Goal: Task Accomplishment & Management: Use online tool/utility

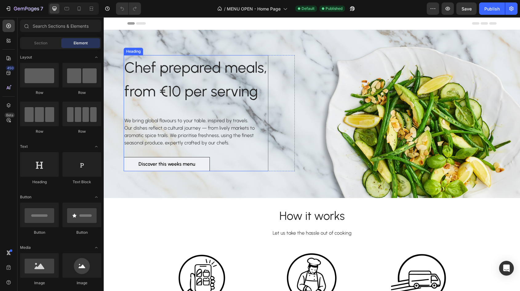
click at [198, 70] on span "Chef prepared meals," at bounding box center [195, 68] width 143 height 18
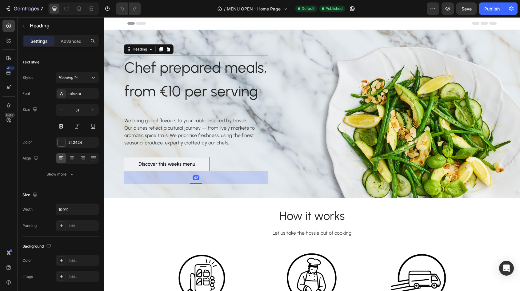
click at [198, 70] on span "Chef prepared meals," at bounding box center [195, 68] width 143 height 18
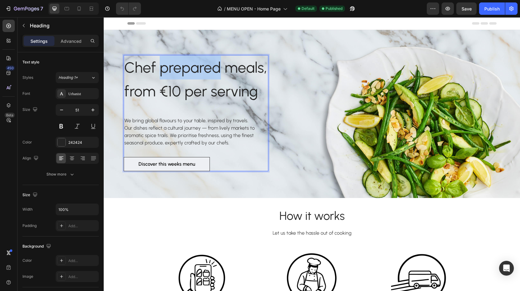
click at [198, 70] on span "Chef prepared meals," at bounding box center [195, 68] width 143 height 18
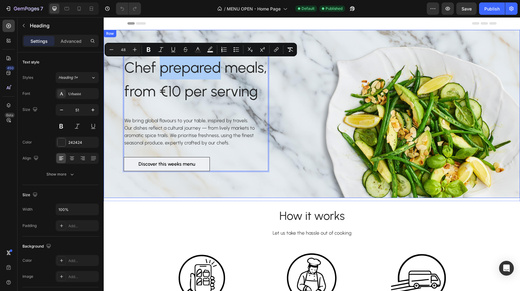
click at [113, 81] on div "Chef prepared meals, from €10 per serving Heading 42 We bring global flavours t…" at bounding box center [201, 121] width 187 height 153
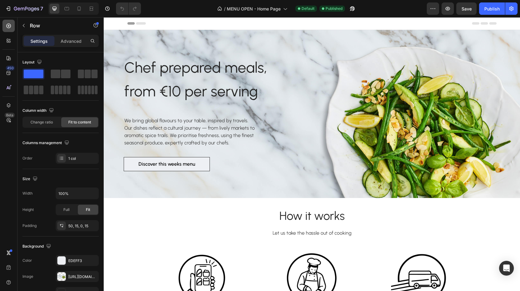
click at [9, 26] on icon at bounding box center [8, 26] width 5 height 5
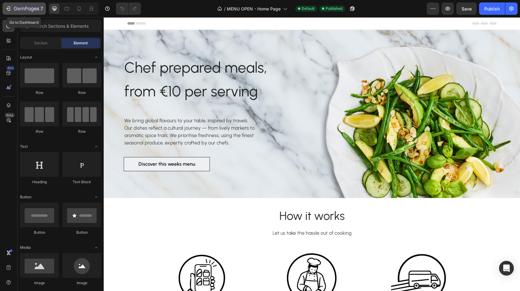
click at [25, 9] on icon "button" at bounding box center [26, 8] width 25 height 5
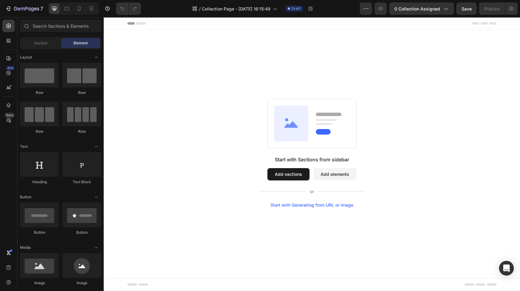
click at [281, 172] on button "Add sections" at bounding box center [289, 174] width 42 height 12
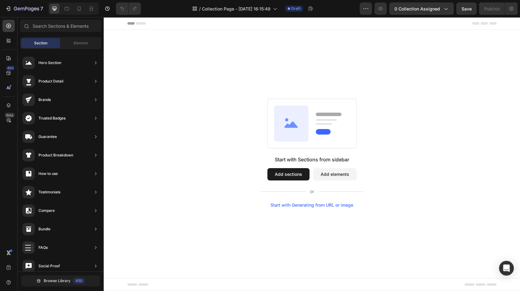
click at [291, 171] on button "Add sections" at bounding box center [289, 174] width 42 height 12
click at [281, 174] on button "Add sections" at bounding box center [289, 174] width 42 height 12
click at [59, 28] on input "text" at bounding box center [60, 26] width 81 height 12
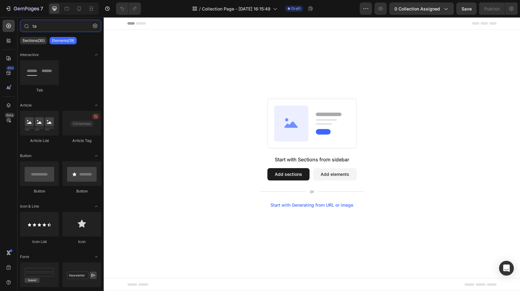
type input "t"
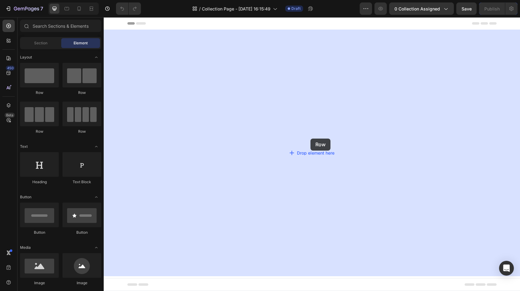
drag, startPoint x: 147, startPoint y: 94, endPoint x: 311, endPoint y: 139, distance: 169.7
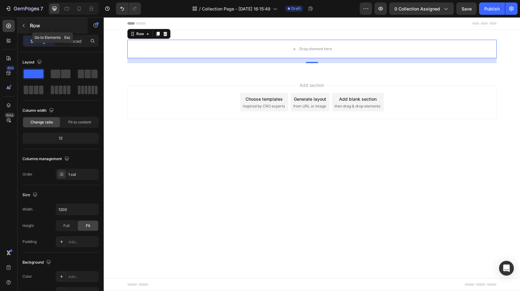
click at [24, 26] on icon "button" at bounding box center [23, 25] width 5 height 5
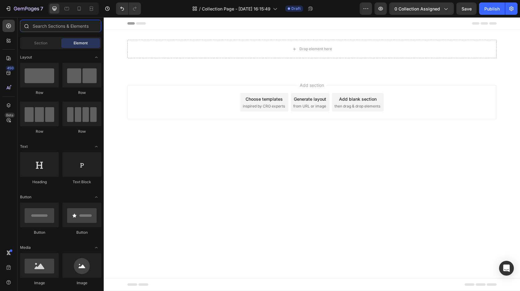
click at [57, 28] on input "text" at bounding box center [60, 26] width 81 height 12
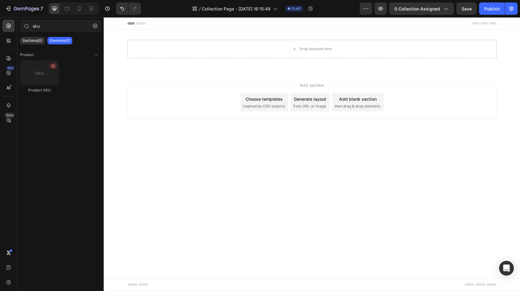
drag, startPoint x: 40, startPoint y: 75, endPoint x: 62, endPoint y: 72, distance: 22.0
click at [62, 72] on div "Product SKU" at bounding box center [60, 79] width 81 height 38
click at [54, 66] on icon at bounding box center [52, 65] width 3 height 3
click at [61, 28] on input "sku" at bounding box center [60, 26] width 81 height 12
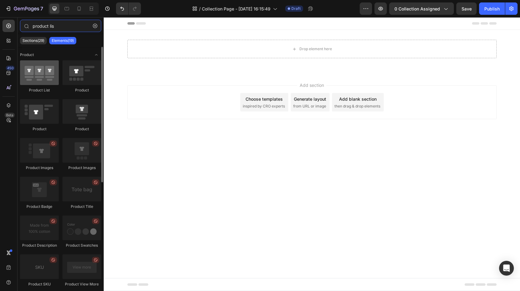
type input "product lis"
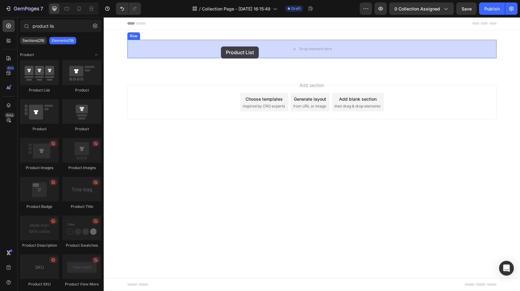
drag, startPoint x: 143, startPoint y: 93, endPoint x: 221, endPoint y: 46, distance: 90.7
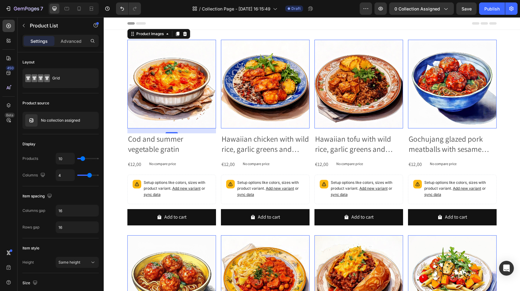
click at [152, 77] on img at bounding box center [171, 84] width 89 height 89
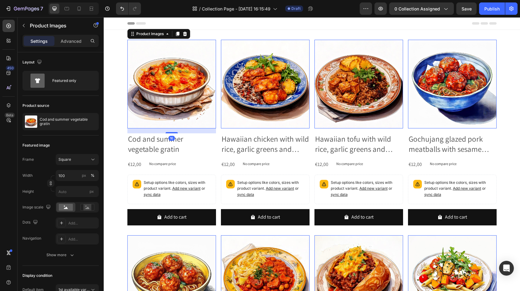
click at [185, 32] on icon at bounding box center [185, 34] width 4 height 4
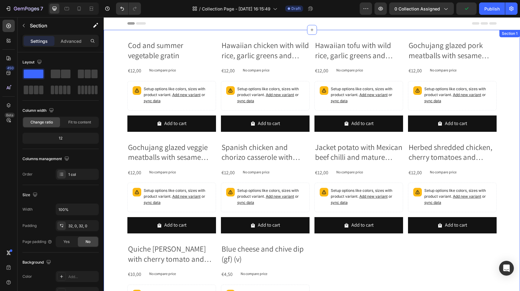
click at [178, 35] on div "Cod and summer vegetable gratin Product Title €12,00 Product Price Product Pric…" at bounding box center [312, 192] width 417 height 325
drag, startPoint x: 125, startPoint y: 81, endPoint x: 122, endPoint y: 80, distance: 3.7
click at [125, 81] on div "Cod and summer vegetable gratin Product Title €12,00 Product Price Product Pric…" at bounding box center [312, 192] width 417 height 305
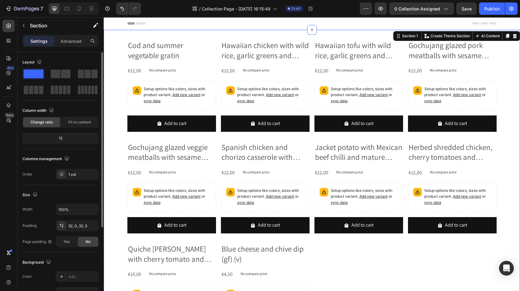
drag, startPoint x: 72, startPoint y: 41, endPoint x: 67, endPoint y: 56, distance: 16.1
click at [72, 41] on p "Advanced" at bounding box center [71, 41] width 21 height 6
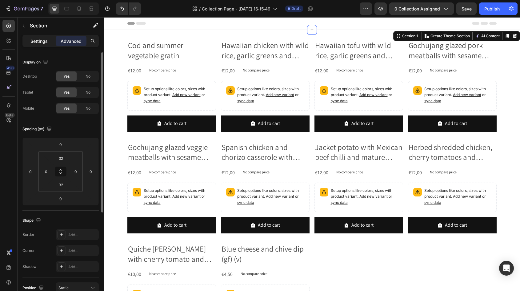
click at [41, 38] on p "Settings" at bounding box center [38, 41] width 17 height 6
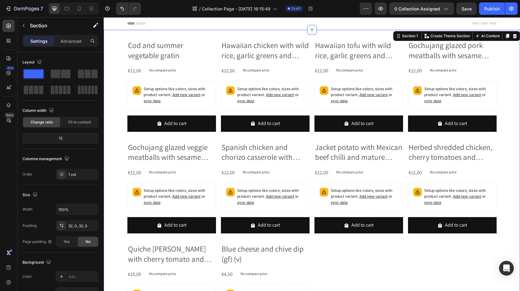
click at [313, 30] on icon at bounding box center [312, 29] width 5 height 5
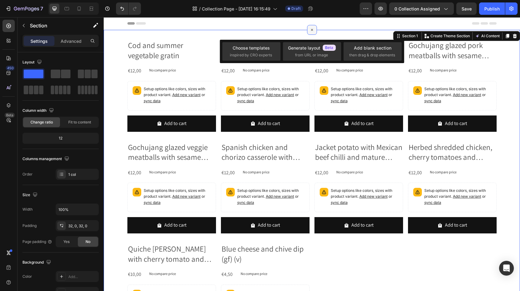
click at [313, 30] on icon at bounding box center [312, 30] width 4 height 4
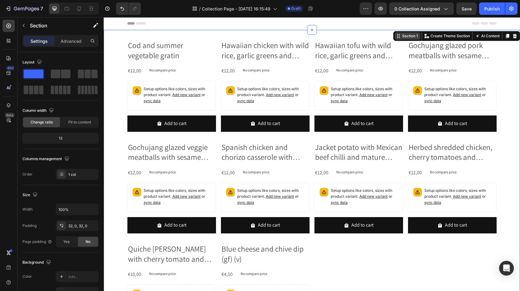
click at [401, 37] on icon at bounding box center [398, 36] width 5 height 5
click at [398, 37] on icon at bounding box center [398, 36] width 5 height 5
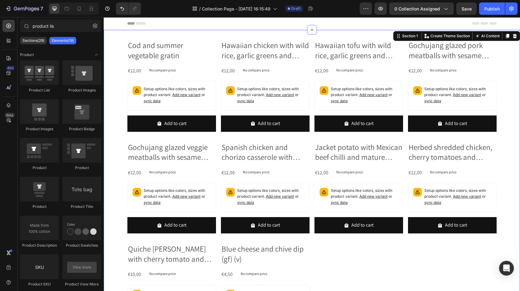
click at [398, 23] on div "Header" at bounding box center [312, 23] width 370 height 12
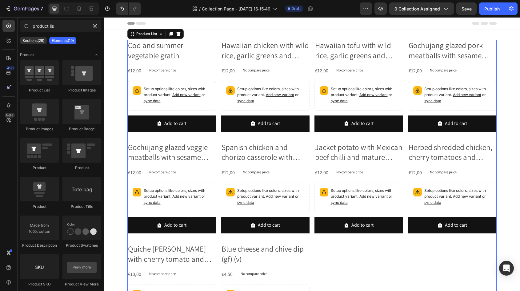
click at [404, 40] on div "Cod and summer vegetable gratin Product Title €12,00 Product Price Product Pric…" at bounding box center [312, 190] width 370 height 301
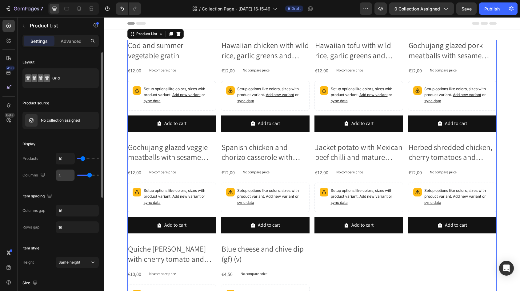
click at [67, 173] on input "4" at bounding box center [65, 175] width 18 height 11
type input "3"
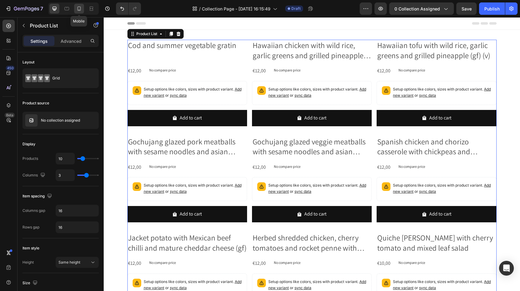
click at [76, 10] on icon at bounding box center [79, 9] width 6 height 6
type input "2"
type input "100%"
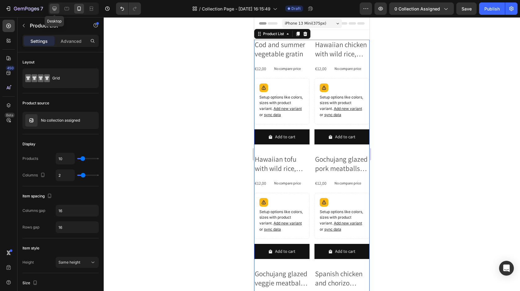
click at [53, 6] on icon at bounding box center [54, 9] width 6 height 6
type input "3"
type input "1200"
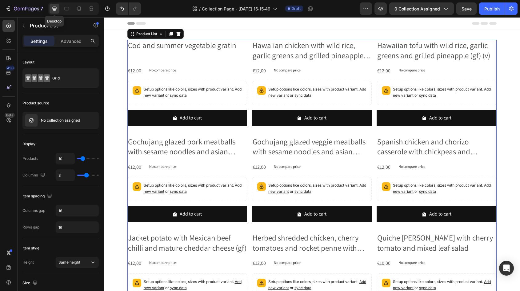
scroll to position [1, 0]
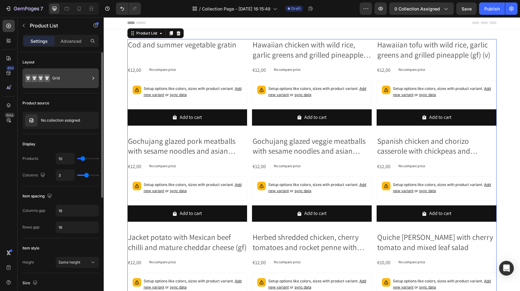
click at [57, 79] on div "Grid" at bounding box center [71, 78] width 38 height 14
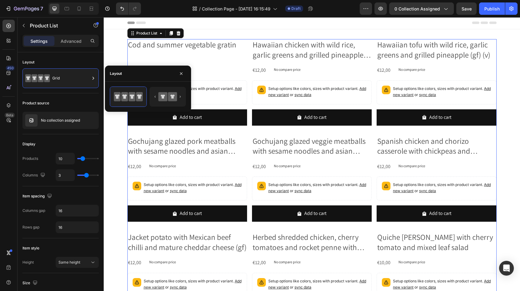
click at [75, 51] on div "Settings Advanced" at bounding box center [61, 44] width 86 height 18
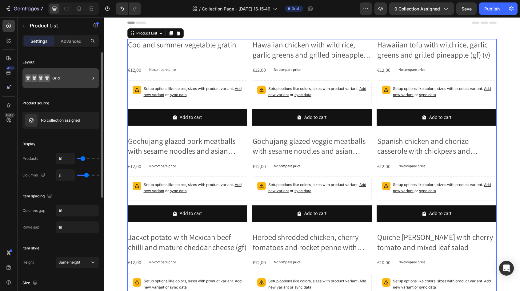
click at [71, 80] on div "Grid" at bounding box center [71, 78] width 38 height 14
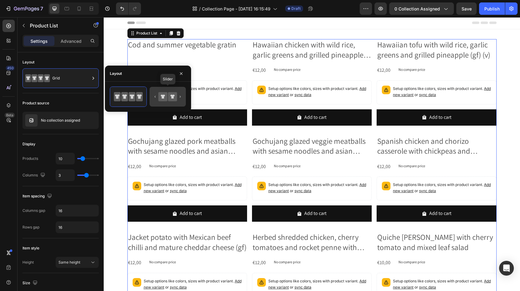
click at [183, 99] on div at bounding box center [168, 97] width 36 height 20
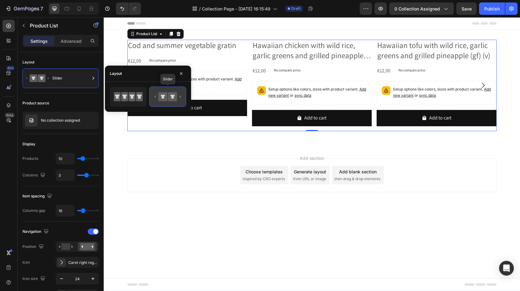
scroll to position [0, 0]
click at [120, 96] on icon at bounding box center [117, 96] width 7 height 9
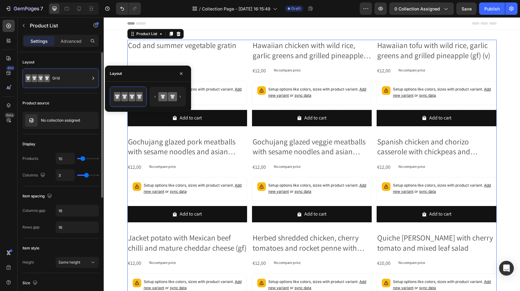
drag, startPoint x: 74, startPoint y: 57, endPoint x: 71, endPoint y: 135, distance: 78.6
click at [75, 57] on div "Layout" at bounding box center [60, 62] width 76 height 10
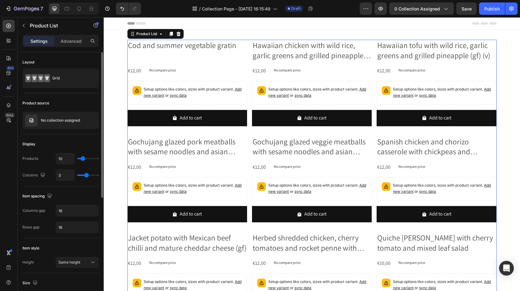
type input "20"
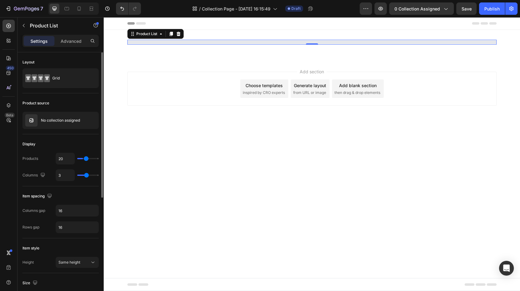
type input "22"
type input "24"
type input "27"
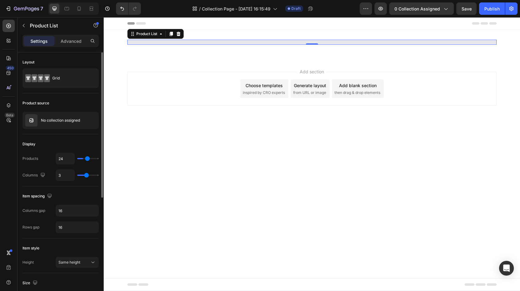
type input "27"
type input "29"
type input "30"
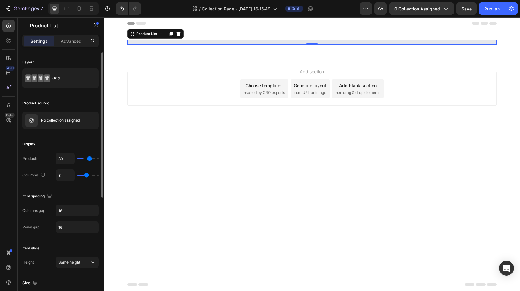
type input "31"
drag, startPoint x: 83, startPoint y: 160, endPoint x: 90, endPoint y: 159, distance: 7.4
type input "31"
click at [90, 159] on input "range" at bounding box center [88, 158] width 22 height 1
type input "28"
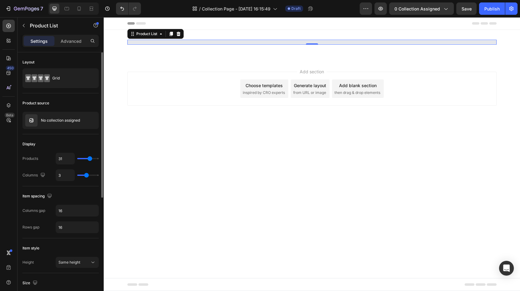
type input "28"
type input "27"
click at [88, 159] on input "range" at bounding box center [88, 158] width 22 height 1
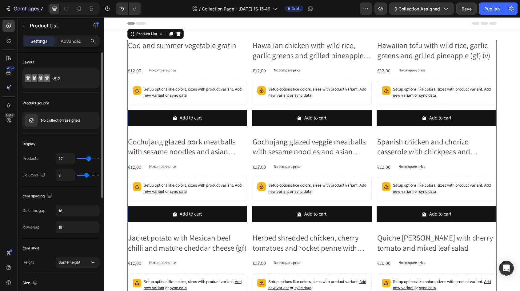
type input "2"
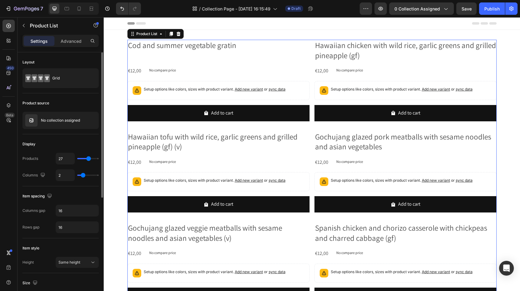
drag, startPoint x: 88, startPoint y: 175, endPoint x: 84, endPoint y: 176, distance: 3.8
type input "2"
click at [84, 176] on input "range" at bounding box center [88, 175] width 22 height 1
click at [26, 26] on button "button" at bounding box center [24, 26] width 10 height 10
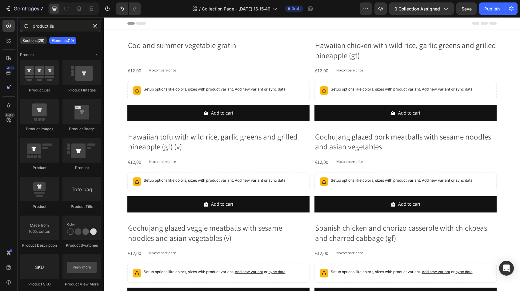
click at [70, 26] on input "product lis" at bounding box center [60, 26] width 81 height 12
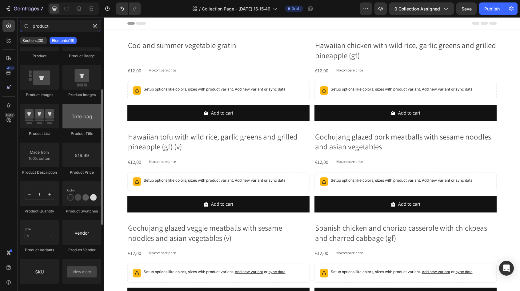
scroll to position [74, 0]
type input "product"
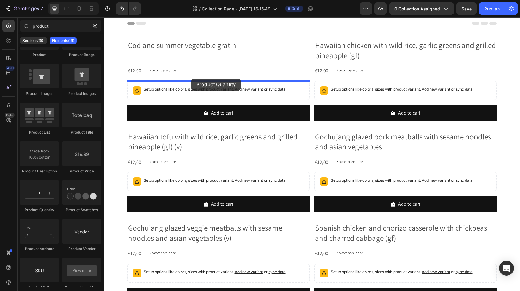
drag, startPoint x: 180, startPoint y: 184, endPoint x: 192, endPoint y: 79, distance: 105.7
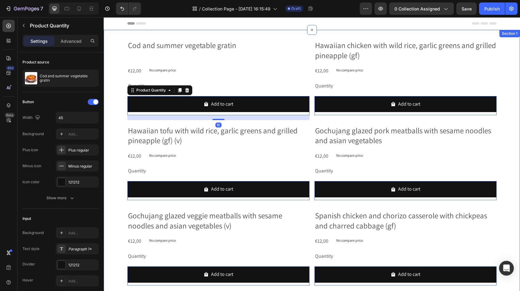
click at [110, 115] on div "Cod and summer vegetable gratin Product Title €12,00 Product Price Product Pric…" at bounding box center [312, 290] width 417 height 501
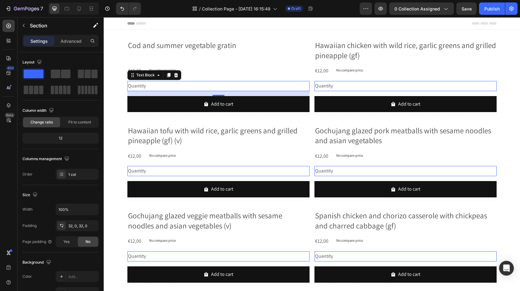
click at [138, 85] on div "Quantity" at bounding box center [218, 86] width 182 height 10
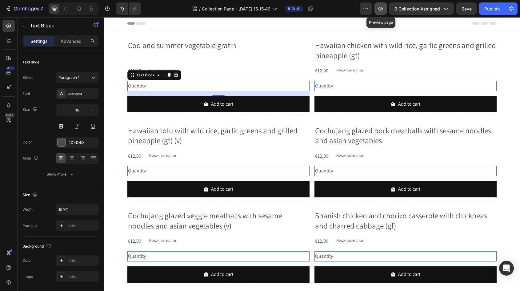
click at [380, 8] on icon "button" at bounding box center [381, 9] width 5 height 4
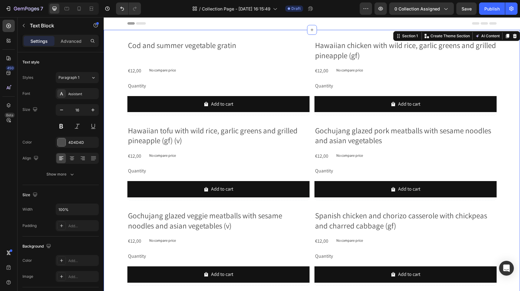
click at [114, 68] on div "Cod and summer vegetable gratin Product Title €12,00 Product Price Product Pric…" at bounding box center [312, 290] width 417 height 501
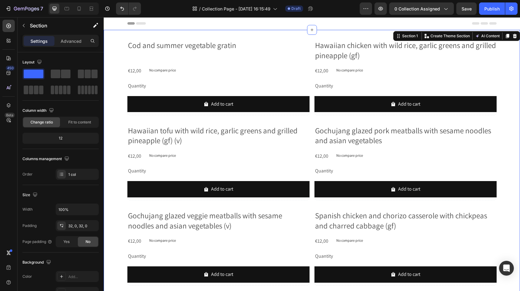
click at [513, 69] on div "Cod and summer vegetable gratin Product Title €12,00 Product Price Product Pric…" at bounding box center [312, 290] width 417 height 501
click at [293, 23] on div "Header" at bounding box center [312, 23] width 370 height 12
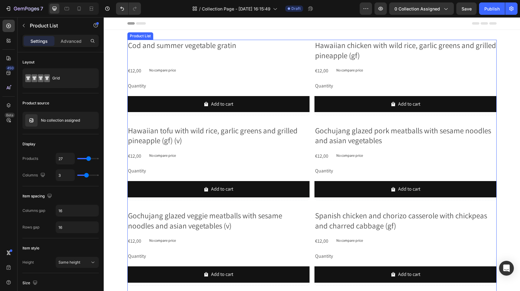
click at [313, 42] on div "Cod and summer vegetable gratin Product Title €12,00 Product Price Product Pric…" at bounding box center [312, 288] width 370 height 496
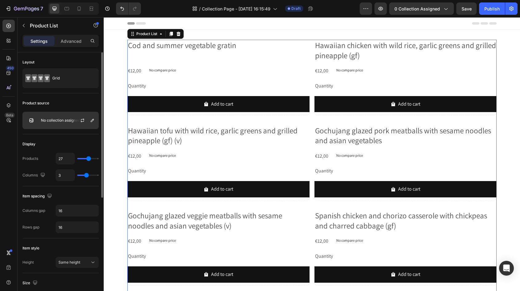
click at [70, 123] on div "No collection assigned" at bounding box center [60, 120] width 76 height 17
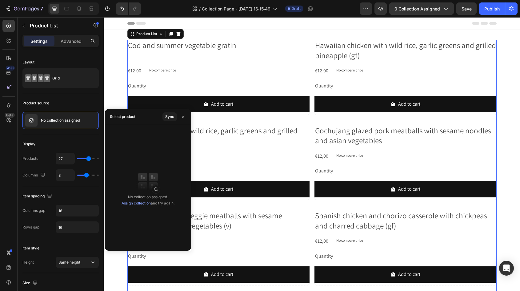
click at [136, 203] on link "Assign collection" at bounding box center [136, 203] width 29 height 5
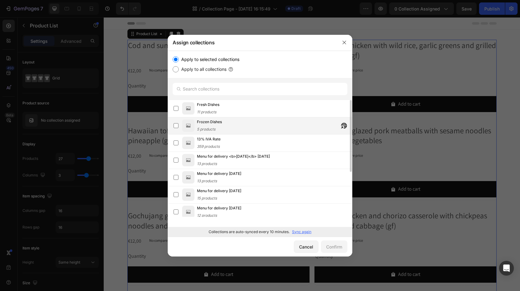
click at [218, 124] on span "Frozen Dishes" at bounding box center [209, 122] width 25 height 6
click at [330, 247] on div "Confirm" at bounding box center [334, 247] width 16 height 6
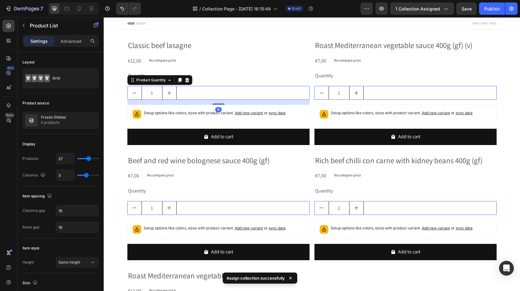
click at [169, 95] on icon "increment" at bounding box center [169, 93] width 5 height 5
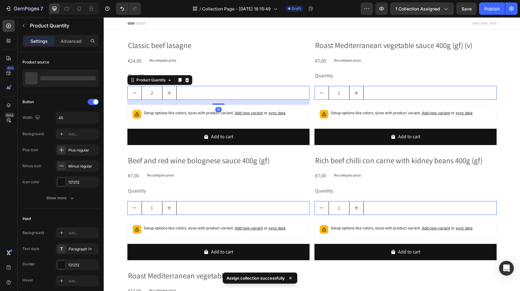
click at [169, 95] on icon "increment" at bounding box center [169, 93] width 5 height 5
click at [130, 93] on button "decrement" at bounding box center [135, 92] width 14 height 13
click at [132, 92] on icon "decrement" at bounding box center [134, 93] width 5 height 5
type input "1"
click at [132, 92] on icon "decrement" at bounding box center [134, 93] width 5 height 5
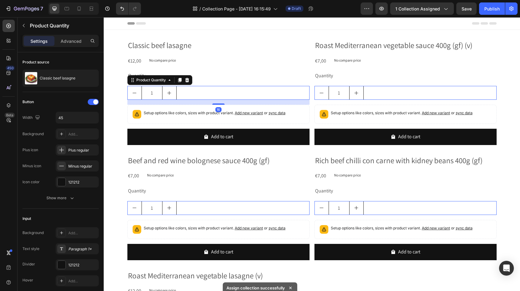
click at [132, 92] on icon "decrement" at bounding box center [134, 93] width 5 height 5
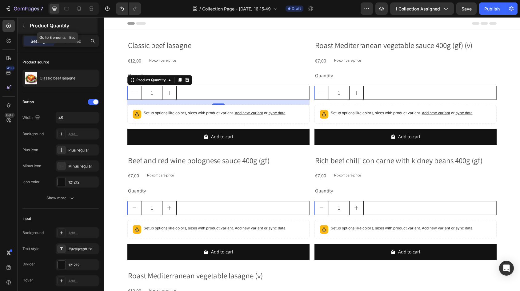
click at [24, 26] on icon "button" at bounding box center [23, 25] width 5 height 5
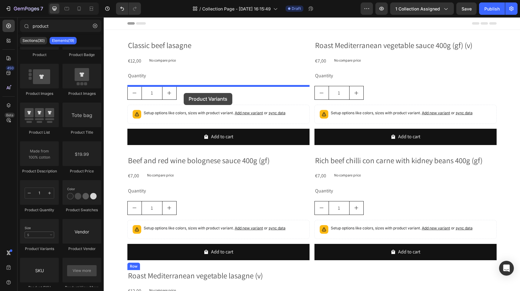
drag, startPoint x: 142, startPoint y: 249, endPoint x: 184, endPoint y: 93, distance: 161.1
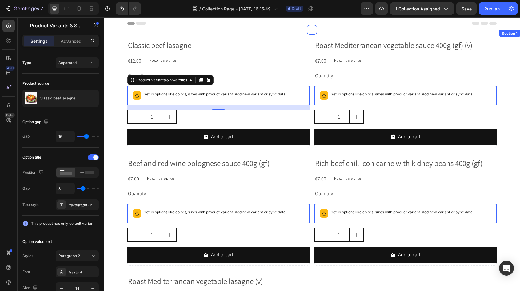
click at [114, 110] on div "Classic beef lasagne Product Title €12,00 Product Price Product Price No compar…" at bounding box center [312, 217] width 417 height 354
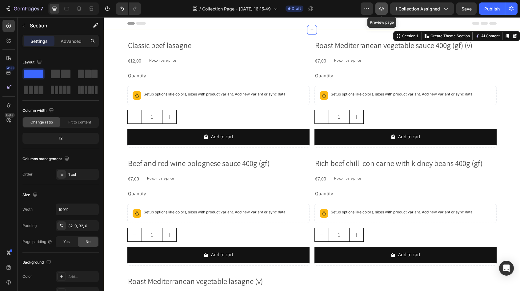
click at [384, 4] on button "button" at bounding box center [382, 8] width 12 height 12
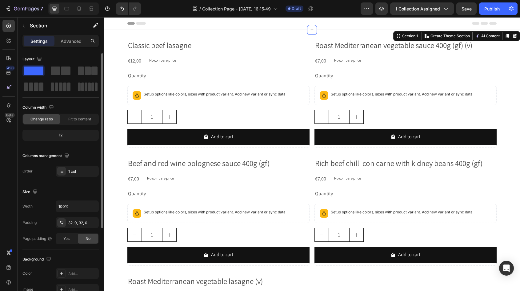
scroll to position [0, 0]
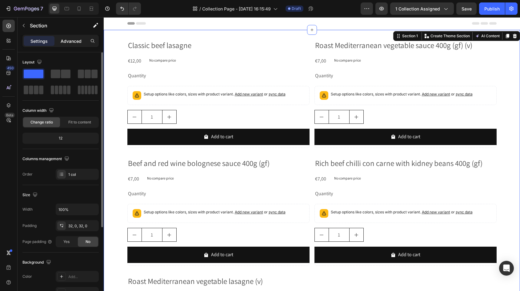
click at [70, 37] on div "Advanced" at bounding box center [71, 41] width 31 height 10
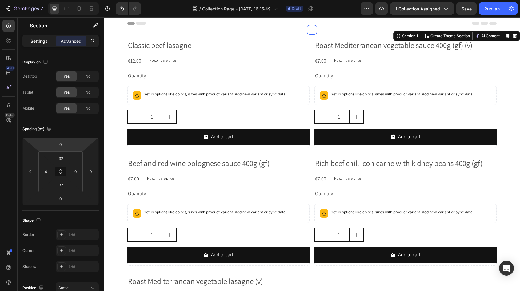
click at [38, 41] on p "Settings" at bounding box center [38, 41] width 17 height 6
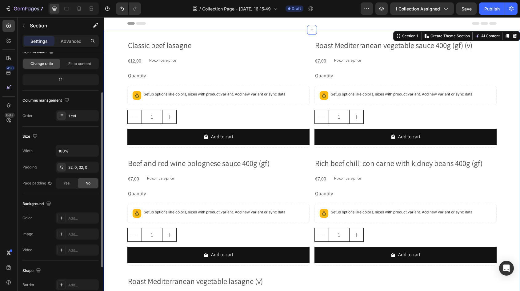
scroll to position [59, 0]
drag, startPoint x: 110, startPoint y: 83, endPoint x: 112, endPoint y: 79, distance: 4.3
click at [110, 83] on div "Classic beef lasagne Product Title €12,00 Product Price Product Price No compar…" at bounding box center [312, 217] width 417 height 354
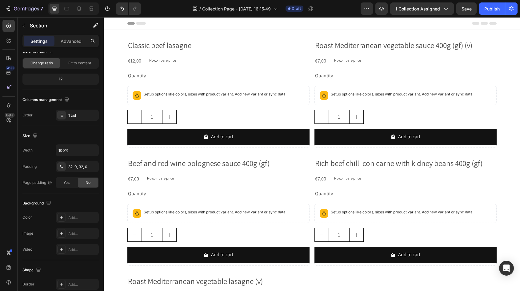
drag, startPoint x: 165, startPoint y: 21, endPoint x: 164, endPoint y: 28, distance: 6.8
click at [165, 21] on div "Header" at bounding box center [312, 23] width 370 height 12
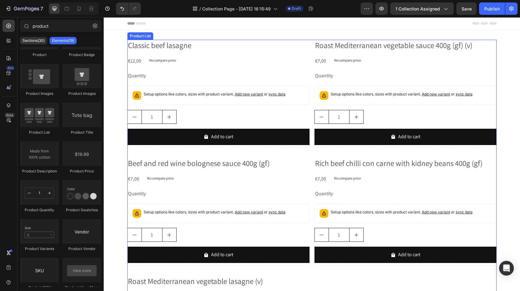
click at [311, 42] on div "Classic beef lasagne Product Title €12,00 Product Price Product Price No compar…" at bounding box center [312, 214] width 370 height 349
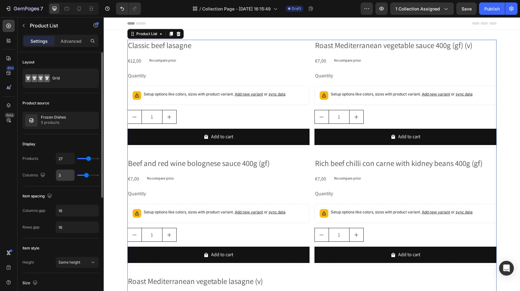
click at [69, 175] on input "3" at bounding box center [65, 175] width 18 height 11
type input "1"
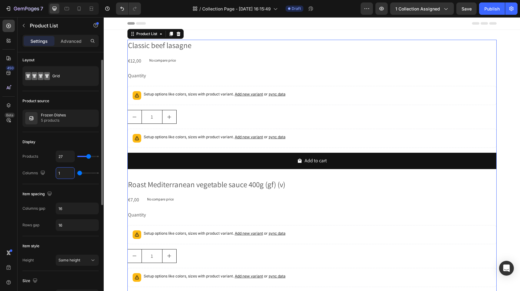
scroll to position [6, 0]
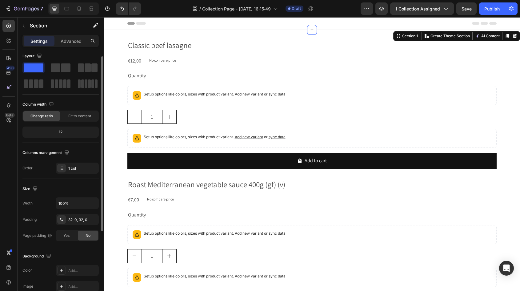
scroll to position [0, 0]
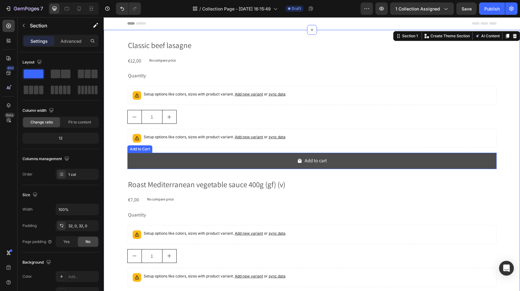
click at [208, 161] on button "Add to cart" at bounding box center [312, 161] width 370 height 16
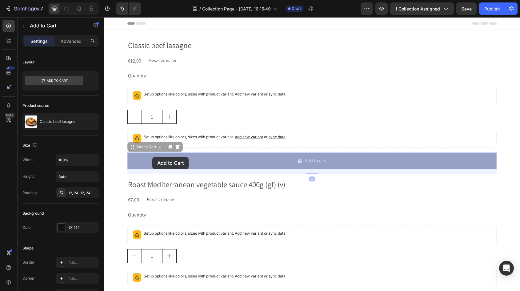
drag, startPoint x: 132, startPoint y: 148, endPoint x: 152, endPoint y: 157, distance: 22.0
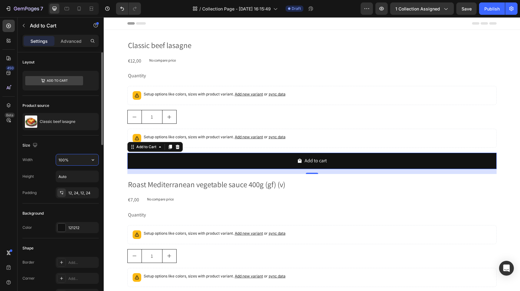
click at [79, 159] on input "100%" at bounding box center [77, 159] width 42 height 11
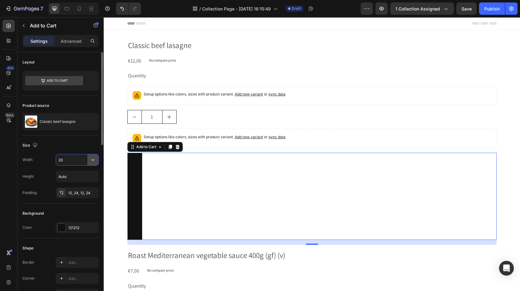
type input "20"
click at [91, 176] on icon "button" at bounding box center [93, 176] width 6 height 6
click at [73, 176] on input "Auto" at bounding box center [77, 176] width 42 height 11
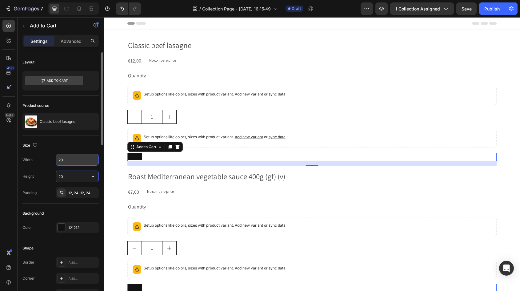
type input "20"
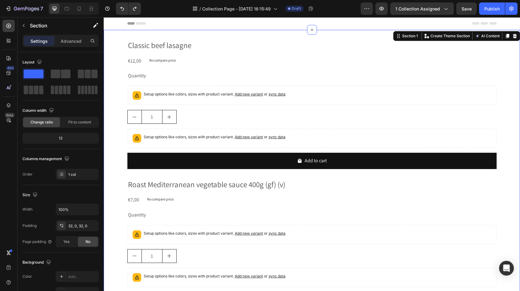
click at [313, 30] on icon at bounding box center [312, 29] width 5 height 5
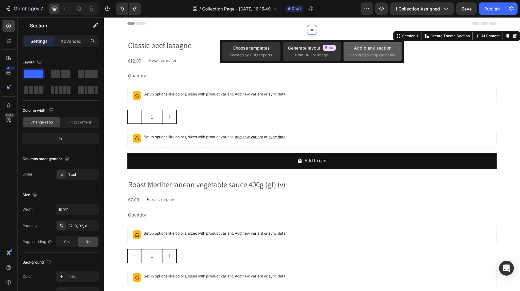
click at [369, 50] on div "Add blank section" at bounding box center [373, 48] width 38 height 6
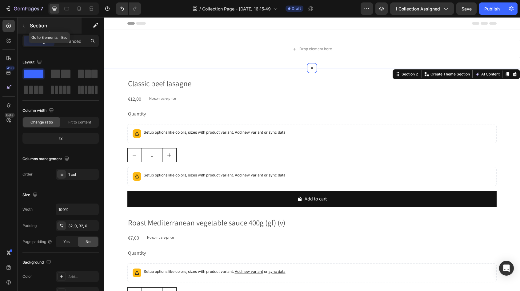
click at [28, 27] on button "button" at bounding box center [24, 26] width 10 height 10
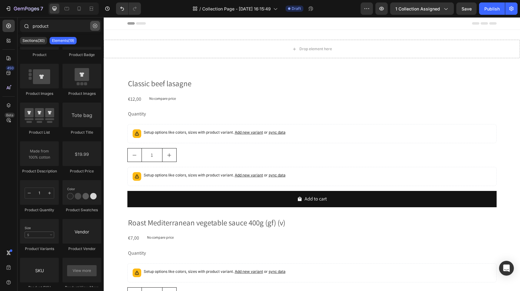
click at [96, 26] on icon "button" at bounding box center [95, 26] width 4 height 4
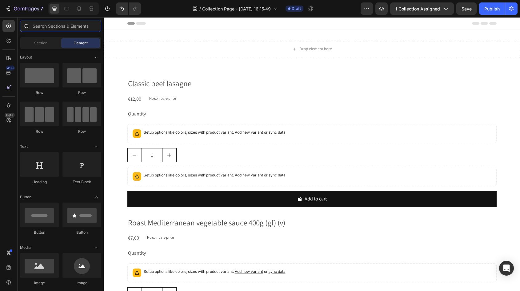
click at [61, 27] on input "text" at bounding box center [60, 26] width 81 height 12
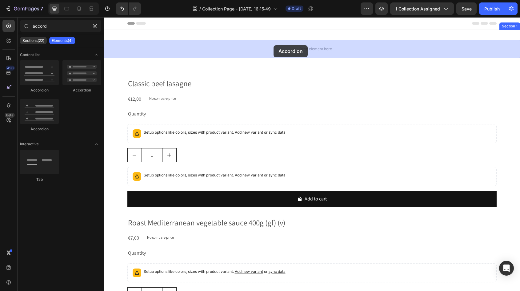
drag, startPoint x: 147, startPoint y: 134, endPoint x: 274, endPoint y: 45, distance: 154.8
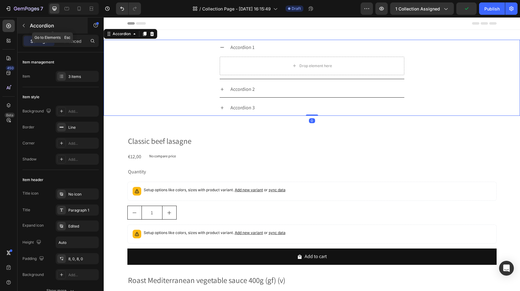
click at [26, 26] on icon "button" at bounding box center [23, 25] width 5 height 5
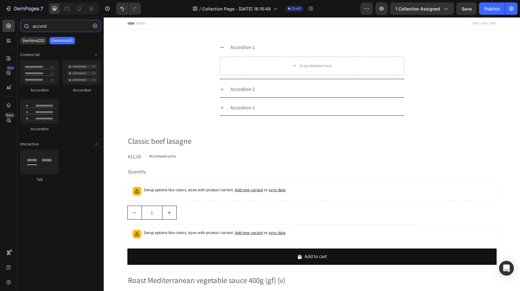
click at [62, 29] on input "accord" at bounding box center [60, 26] width 81 height 12
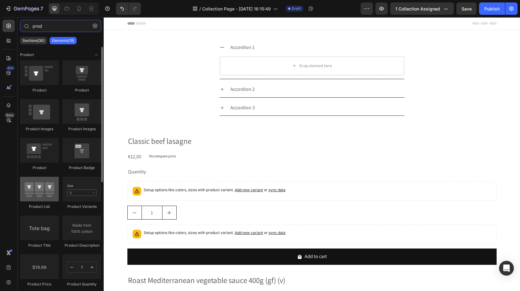
type input "prod"
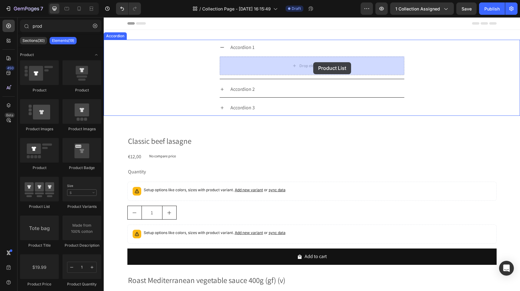
drag, startPoint x: 148, startPoint y: 207, endPoint x: 314, endPoint y: 62, distance: 219.8
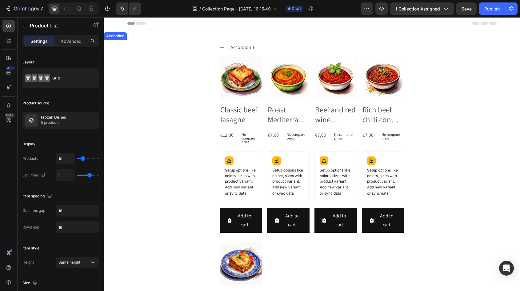
click at [241, 47] on div "Accordion 1" at bounding box center [243, 47] width 26 height 11
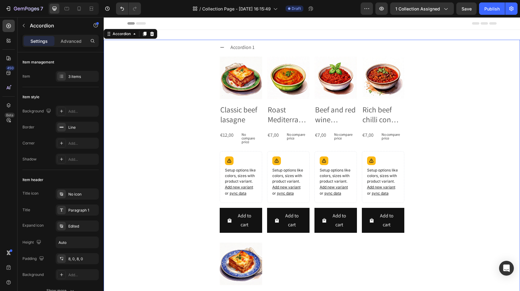
click at [226, 47] on div "Accordion 1" at bounding box center [312, 48] width 185 height 16
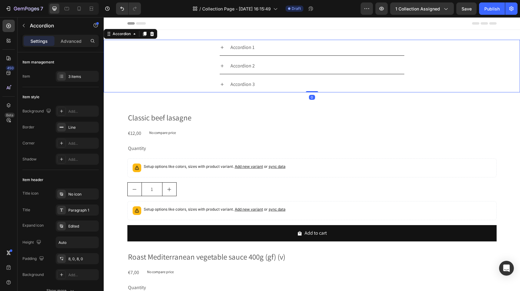
click at [223, 47] on icon at bounding box center [222, 47] width 5 height 5
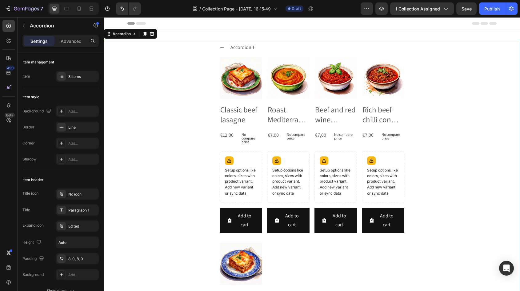
click at [222, 47] on icon at bounding box center [222, 47] width 5 height 5
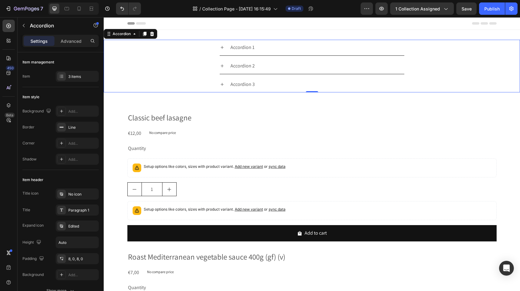
click at [221, 49] on icon at bounding box center [222, 47] width 5 height 5
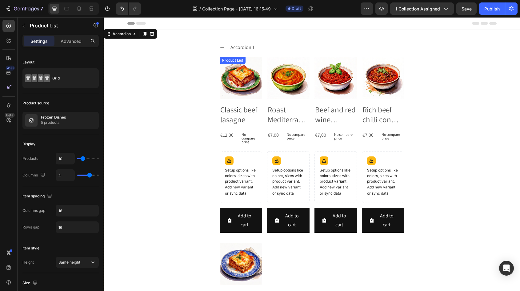
click at [264, 58] on div "Product Images Classic beef lasagne Product Title €12,00 Product Price Product …" at bounding box center [312, 240] width 185 height 367
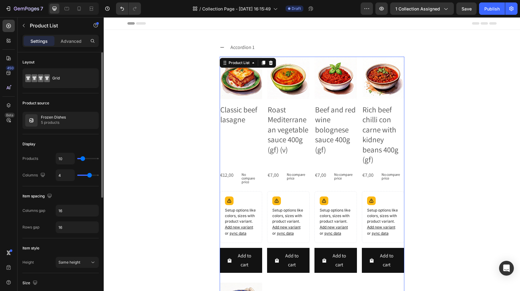
type input "3"
type input "1"
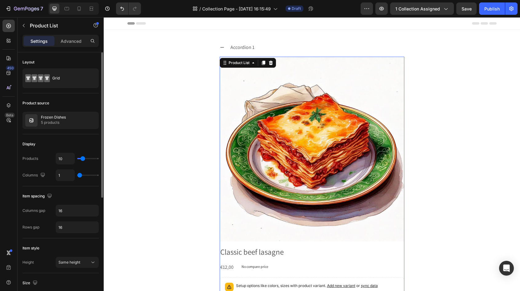
drag, startPoint x: 90, startPoint y: 174, endPoint x: 77, endPoint y: 174, distance: 13.2
type input "1"
click at [77, 175] on input "range" at bounding box center [88, 175] width 22 height 1
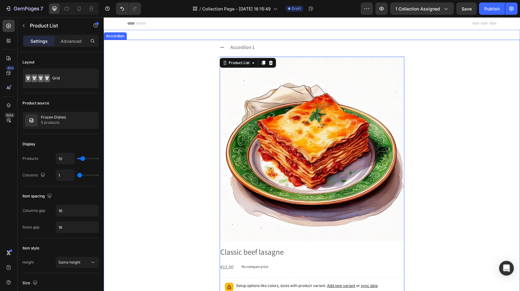
click at [220, 46] on icon at bounding box center [222, 47] width 5 height 5
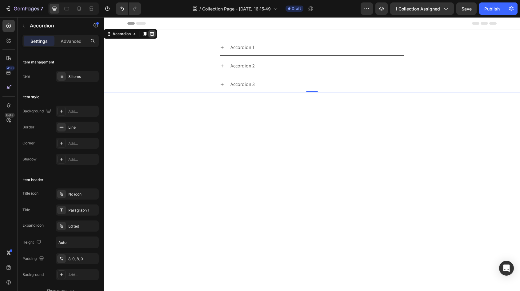
click at [152, 35] on icon at bounding box center [152, 34] width 4 height 4
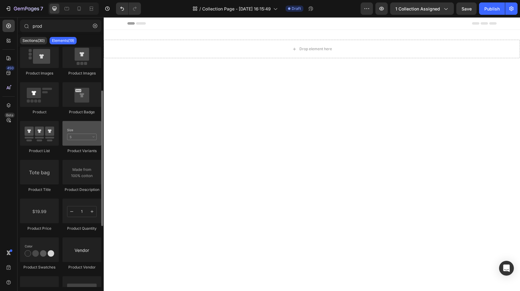
scroll to position [52, 0]
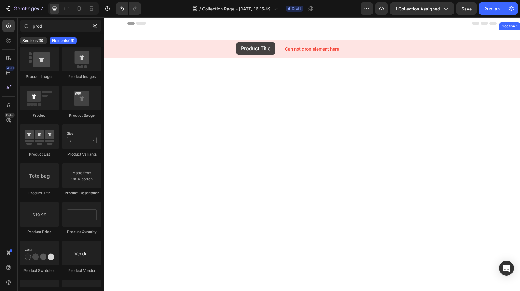
drag, startPoint x: 149, startPoint y: 196, endPoint x: 236, endPoint y: 42, distance: 176.7
